Goal: Find specific page/section: Find specific page/section

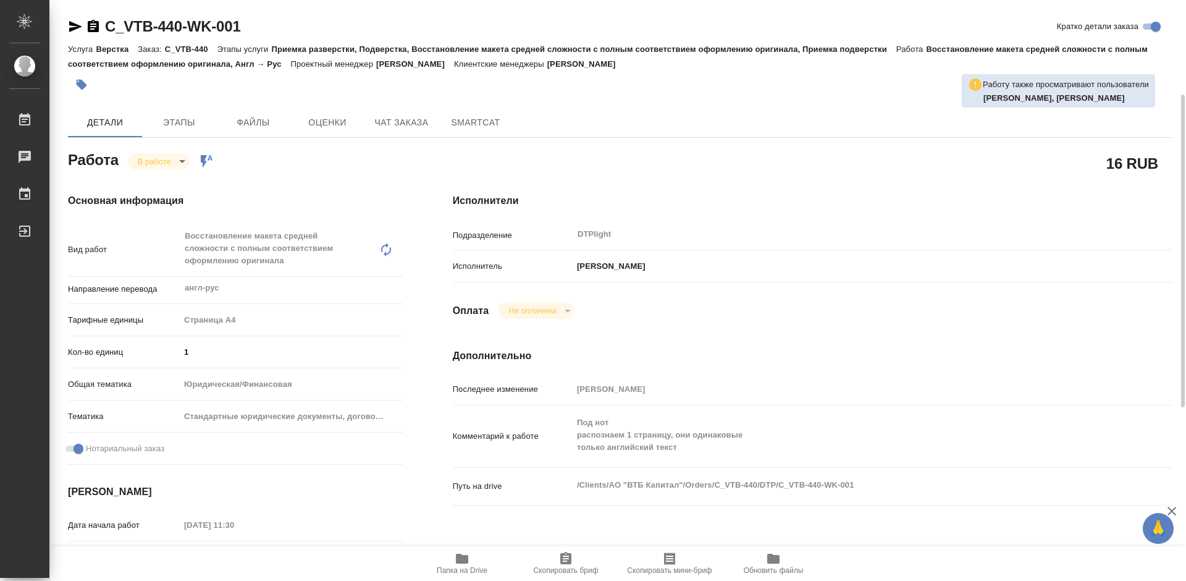
scroll to position [62, 0]
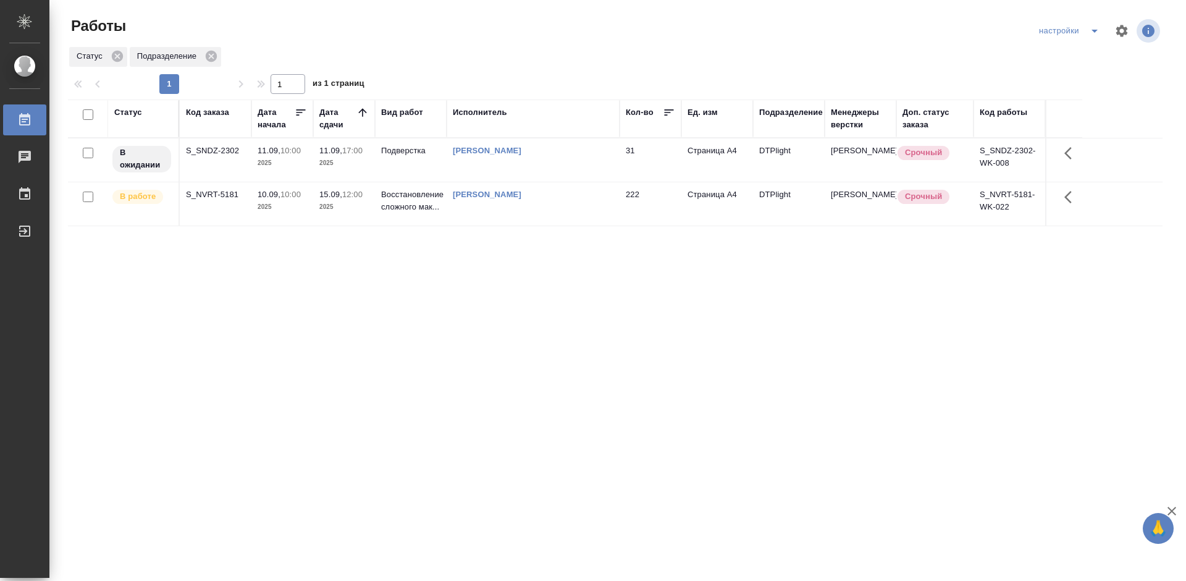
click at [535, 365] on div "Статус Код заказа Дата начала Дата сдачи Вид работ Исполнитель Кол-во Ед. изм П…" at bounding box center [615, 321] width 1095 height 445
click at [221, 201] on td "S_NVRT-5181" at bounding box center [216, 203] width 72 height 43
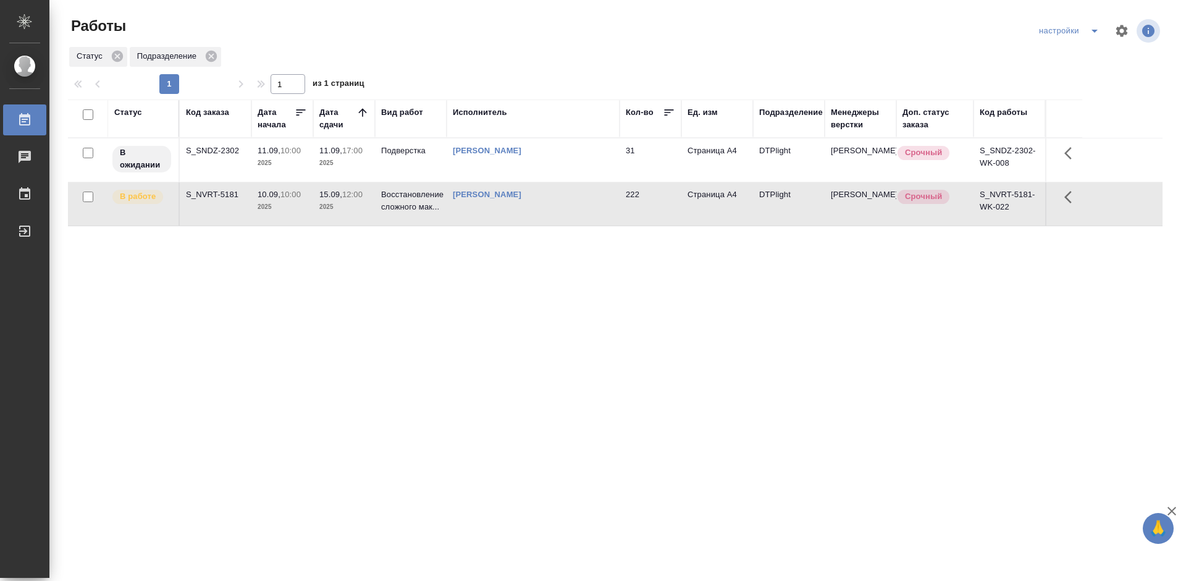
click at [221, 201] on td "S_NVRT-5181" at bounding box center [216, 203] width 72 height 43
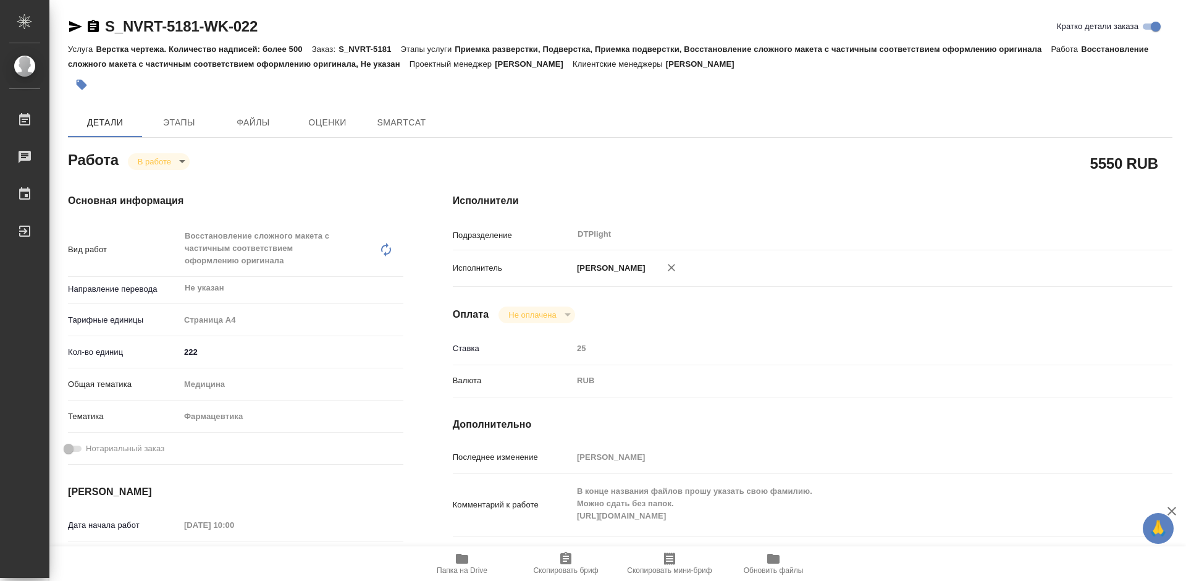
type textarea "x"
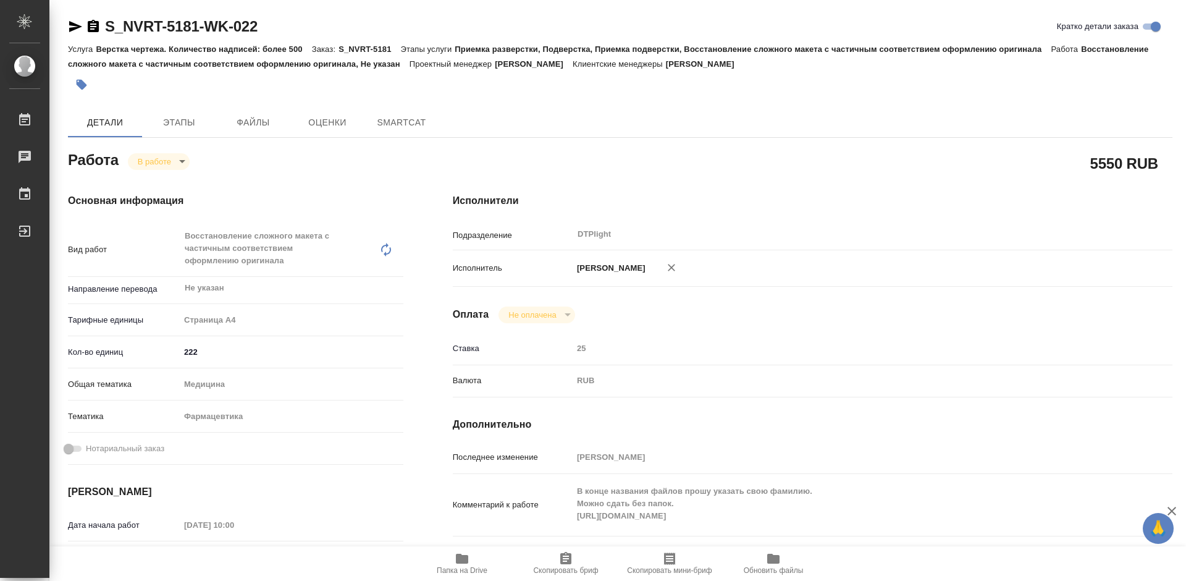
type textarea "x"
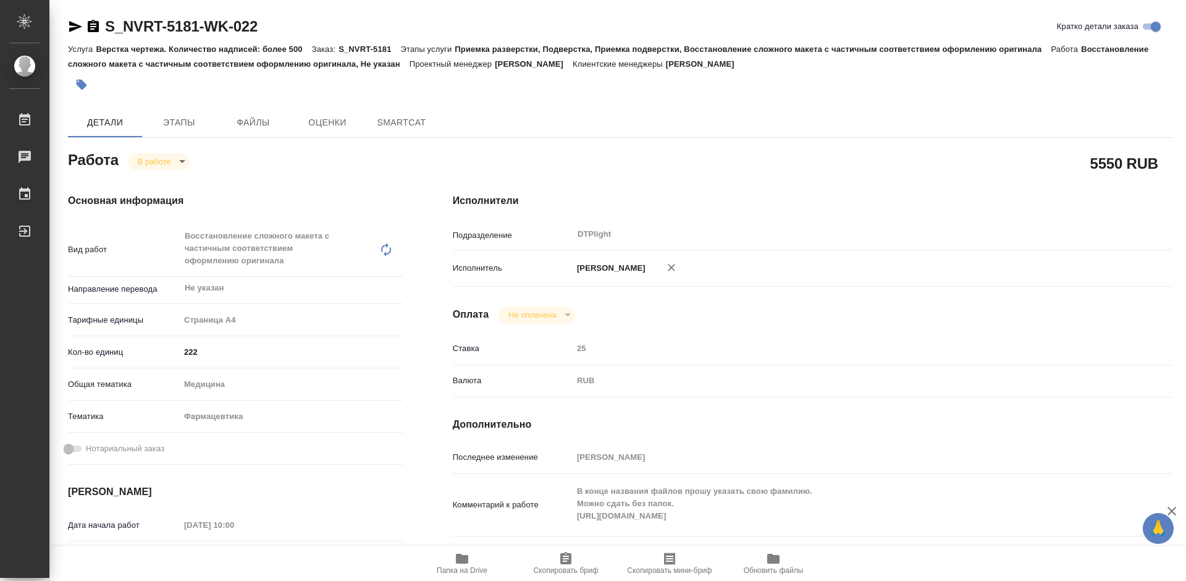
type textarea "x"
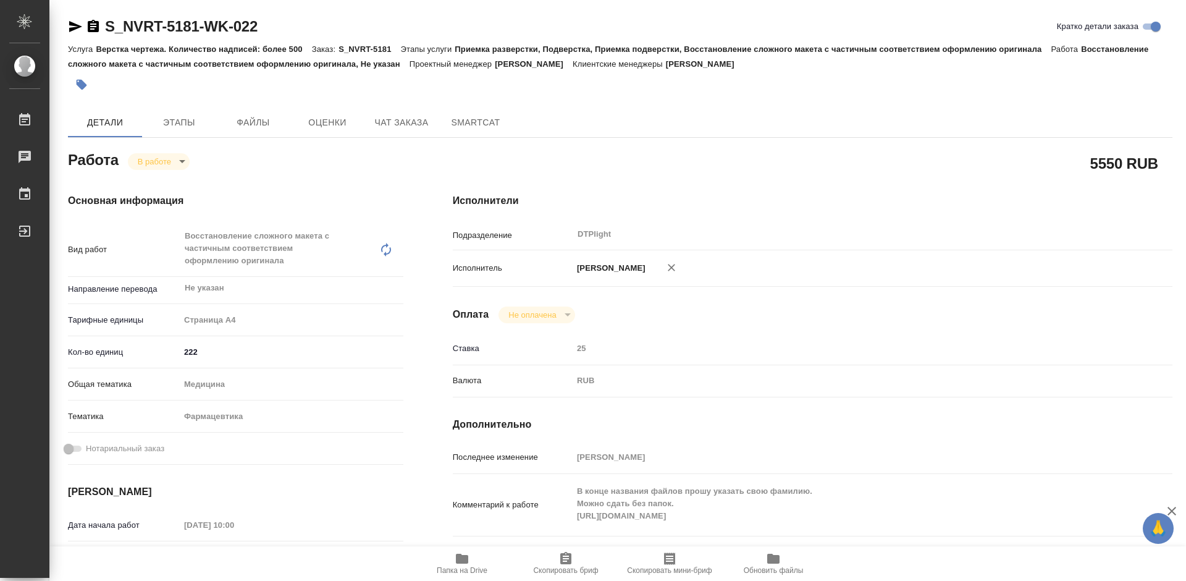
type textarea "x"
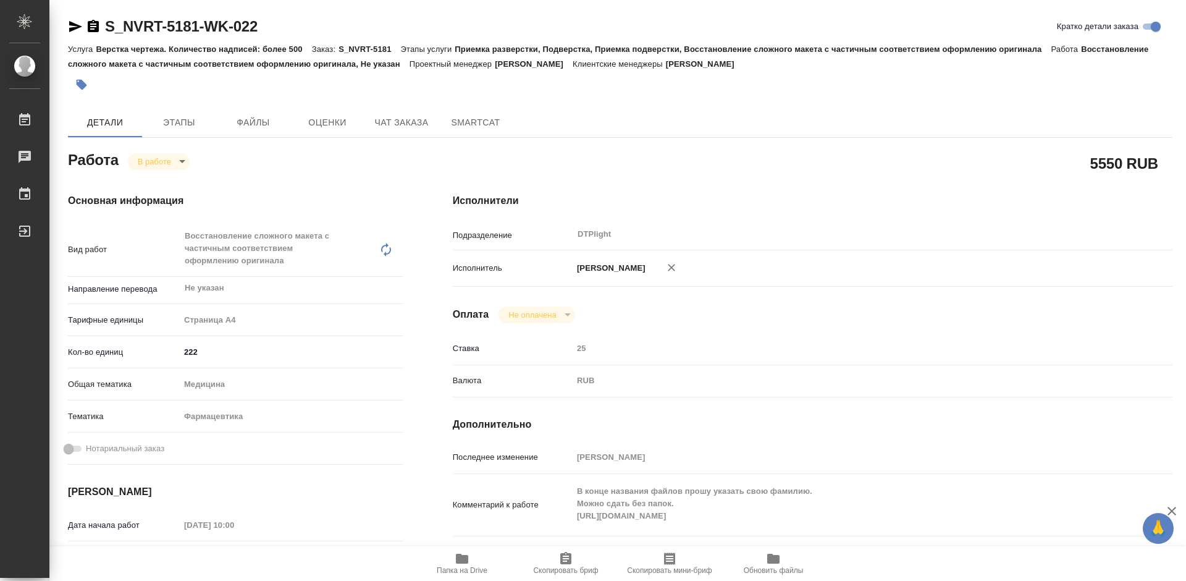
type textarea "x"
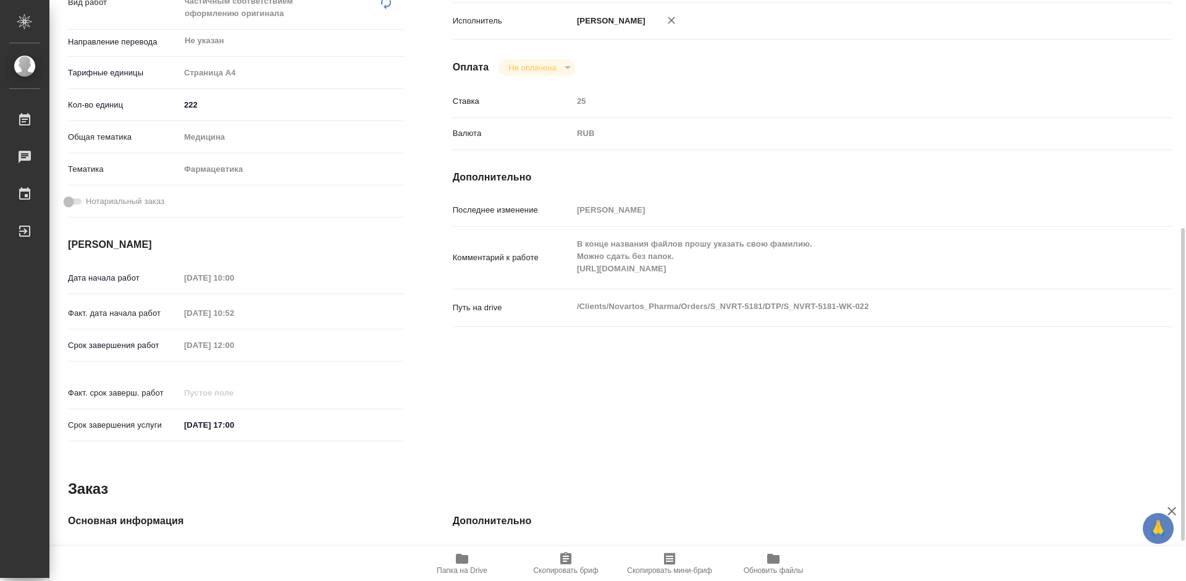
scroll to position [498, 0]
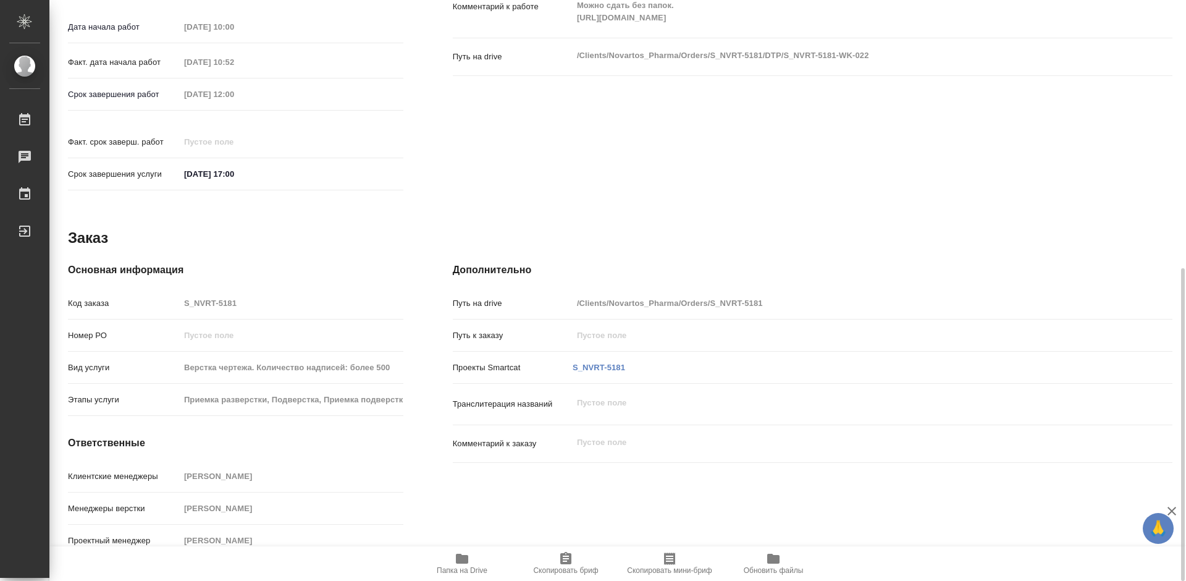
click at [472, 554] on span "Папка на Drive" at bounding box center [462, 562] width 89 height 23
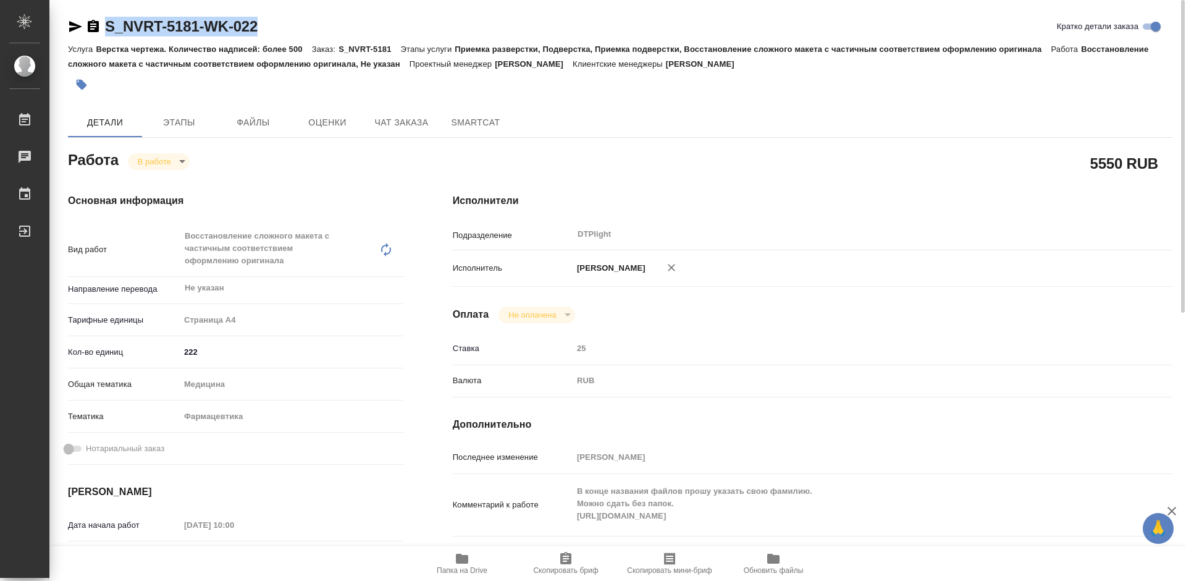
drag, startPoint x: 268, startPoint y: 23, endPoint x: 104, endPoint y: 27, distance: 164.4
click at [104, 27] on div "S_NVRT-5181-WK-022 Кратко детали заказа" at bounding box center [620, 27] width 1105 height 20
copy link "S_NVRT-5181-WK-022"
